Goal: Transaction & Acquisition: Purchase product/service

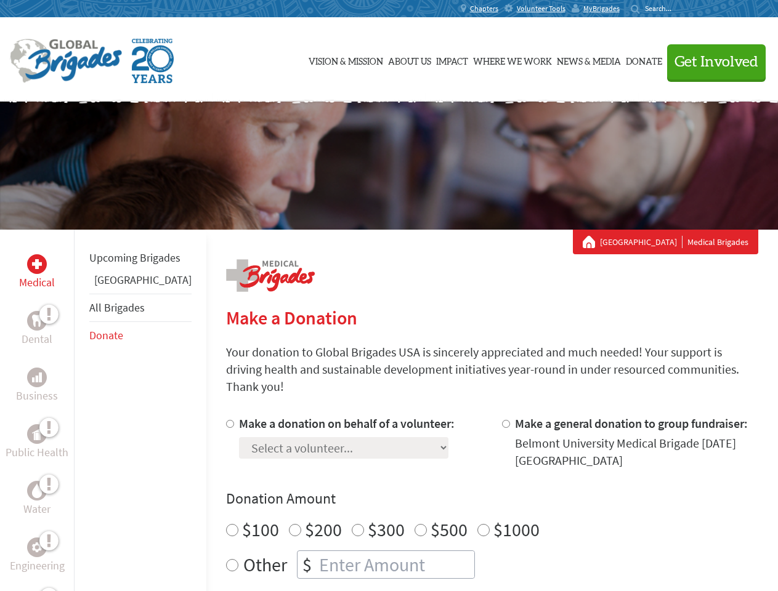
click at [680, 9] on div "Search for:" at bounding box center [655, 9] width 49 height 10
click at [711, 62] on span "Get Involved" at bounding box center [717, 62] width 84 height 15
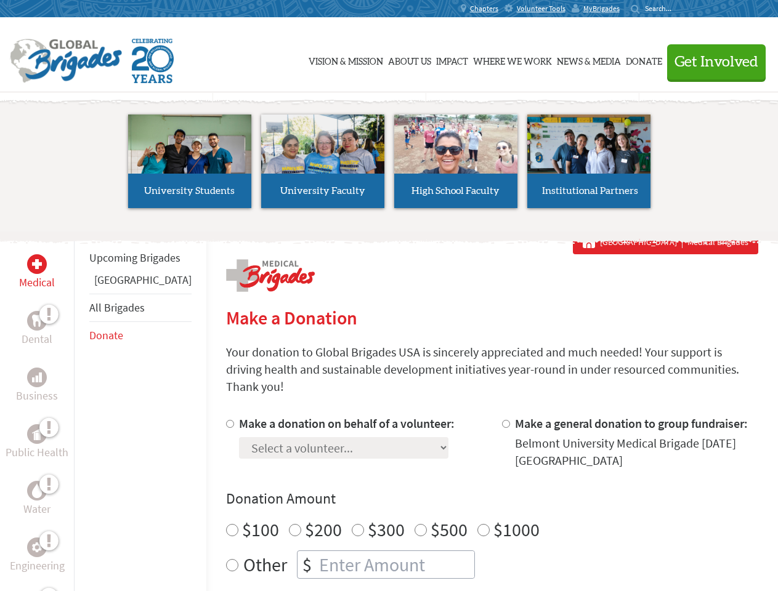
click at [389, 166] on li "High School Faculty" at bounding box center [455, 161] width 133 height 113
click at [81, 410] on div "Upcoming Brigades Guatemala All Brigades Donate" at bounding box center [140, 525] width 132 height 591
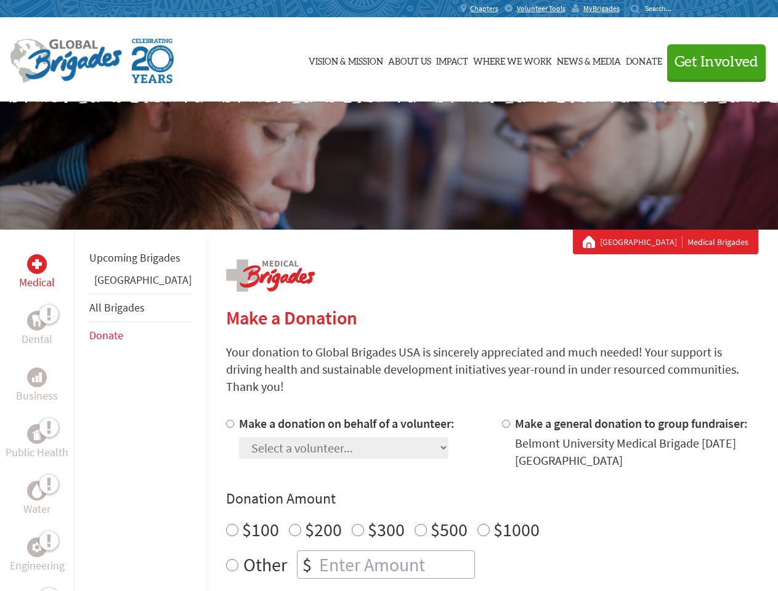
click at [471, 495] on div "Donation Amount $100 $200 $300 $500 $1000 Other $" at bounding box center [492, 534] width 532 height 90
click at [226, 420] on input "Make a donation on behalf of a volunteer:" at bounding box center [230, 424] width 8 height 8
radio input "true"
click at [502, 420] on input "Make a general donation to group fundraiser:" at bounding box center [506, 424] width 8 height 8
radio input "true"
